Goal: Find specific page/section: Find specific page/section

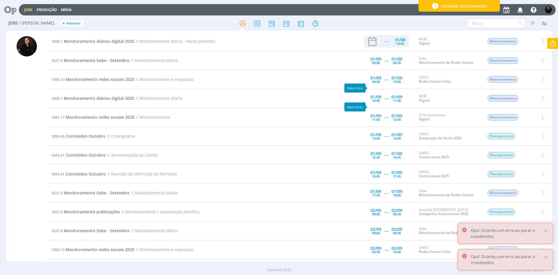
scroll to position [87, 0]
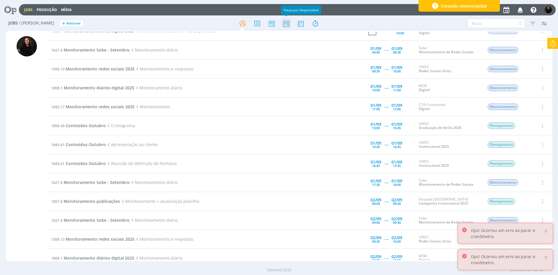
click at [283, 23] on icon at bounding box center [286, 23] width 10 height 11
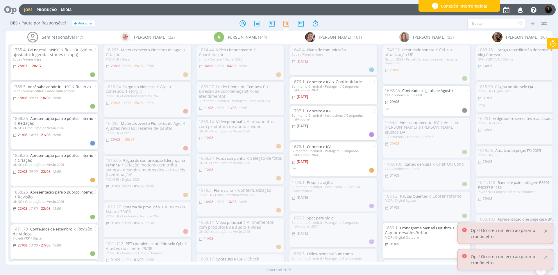
click at [548, 232] on div "Ops! Ocorreu um erro ao parar o cronômetro." at bounding box center [506, 233] width 96 height 22
drag, startPoint x: 546, startPoint y: 232, endPoint x: 547, endPoint y: 248, distance: 15.4
click at [546, 232] on div at bounding box center [545, 230] width 5 height 5
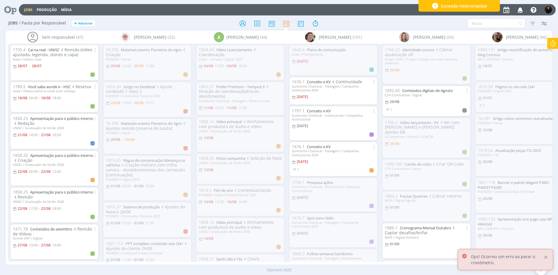
click at [544, 257] on div at bounding box center [545, 256] width 5 height 5
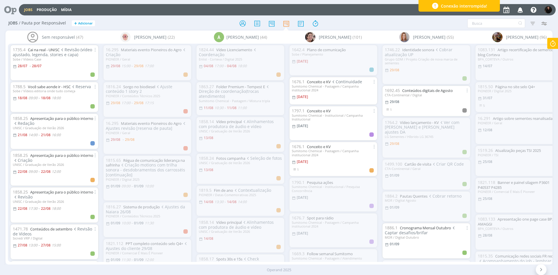
click at [543, 270] on icon at bounding box center [542, 270] width 6 height 6
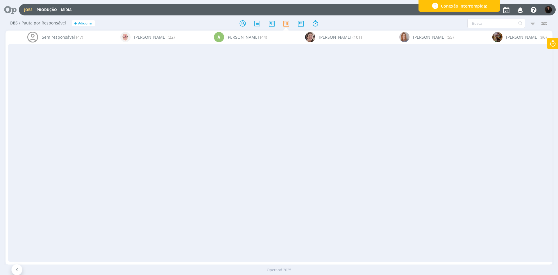
scroll to position [0, 4761]
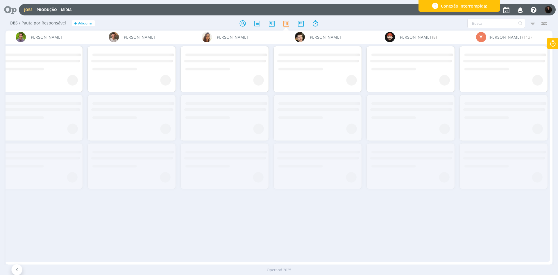
click at [535, 261] on div "Sem responsável (47) [PERSON_NAME] (22) A [PERSON_NAME] (44) [PERSON_NAME] (101…" at bounding box center [279, 148] width 547 height 234
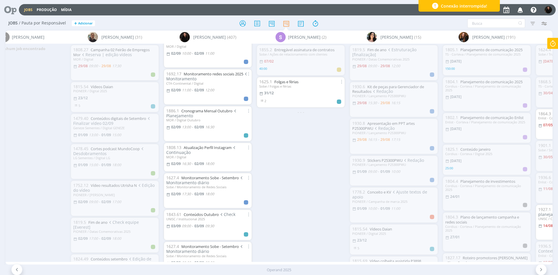
scroll to position [611, 0]
